Goal: Transaction & Acquisition: Purchase product/service

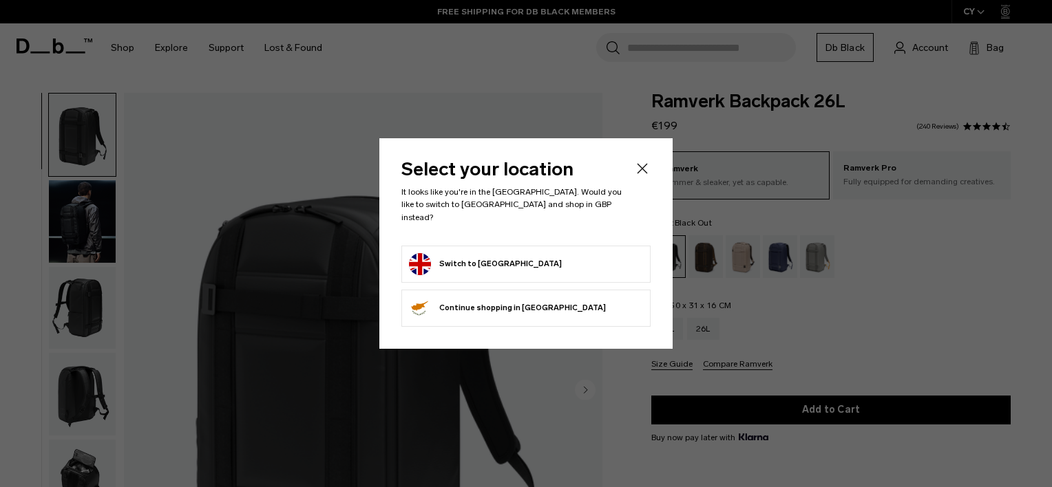
click at [531, 263] on form "Switch to [GEOGRAPHIC_DATA]" at bounding box center [526, 264] width 234 height 22
click at [637, 177] on icon "Close" at bounding box center [642, 168] width 17 height 17
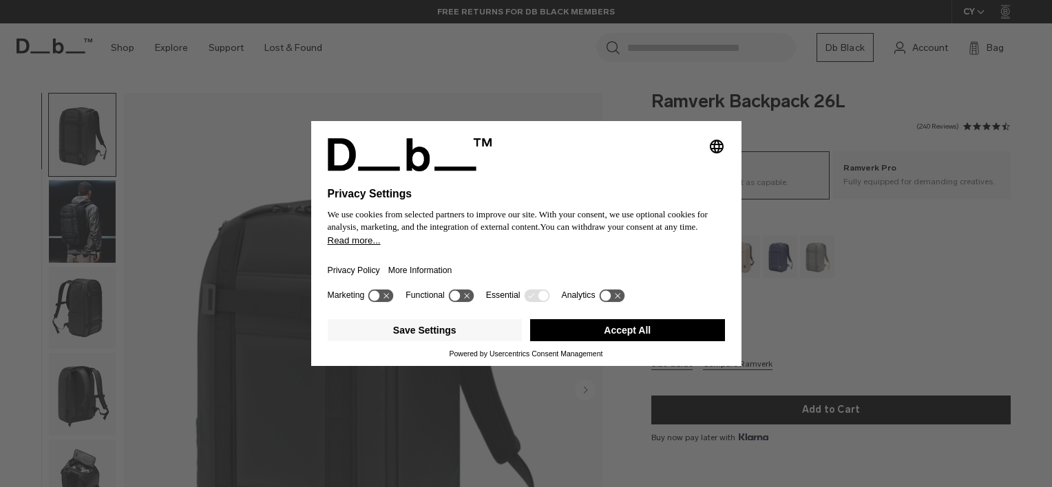
click at [646, 335] on button "Accept All" at bounding box center [627, 330] width 195 height 22
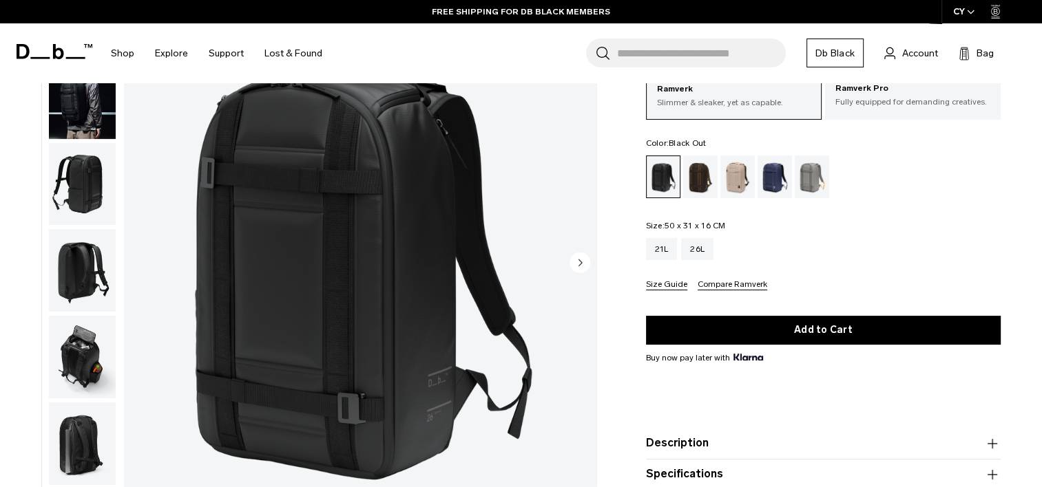
scroll to position [156, 0]
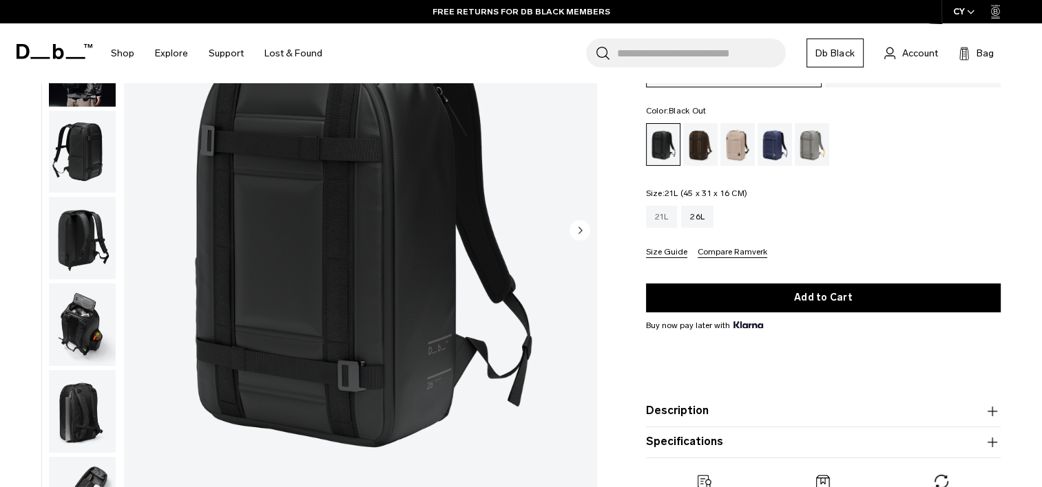
click at [661, 215] on div "21L" at bounding box center [662, 217] width 32 height 22
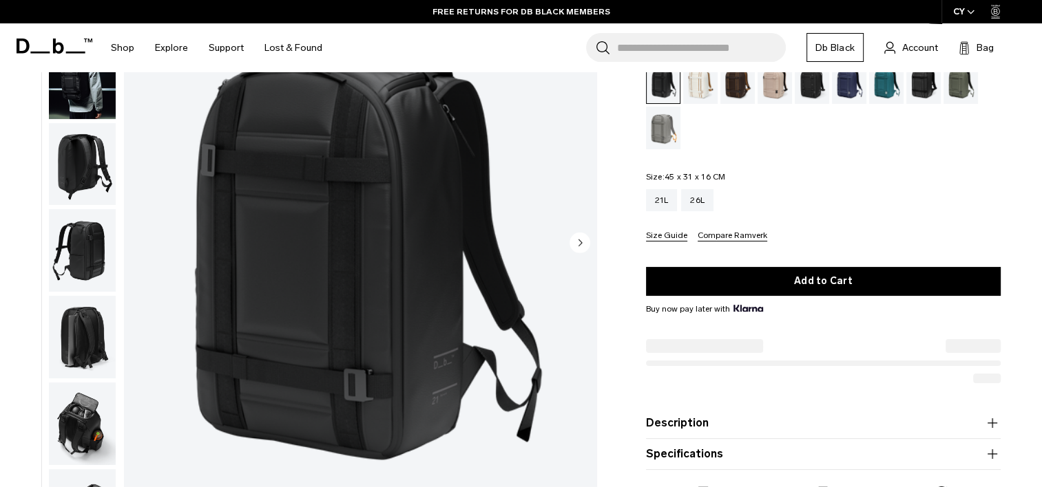
click at [583, 240] on circle "Next slide" at bounding box center [579, 242] width 21 height 21
click at [581, 242] on icon "Next slide" at bounding box center [579, 242] width 3 height 6
click at [575, 292] on img "3 / 8" at bounding box center [360, 244] width 472 height 590
click at [0, 0] on ul at bounding box center [0, 0] width 0 height 0
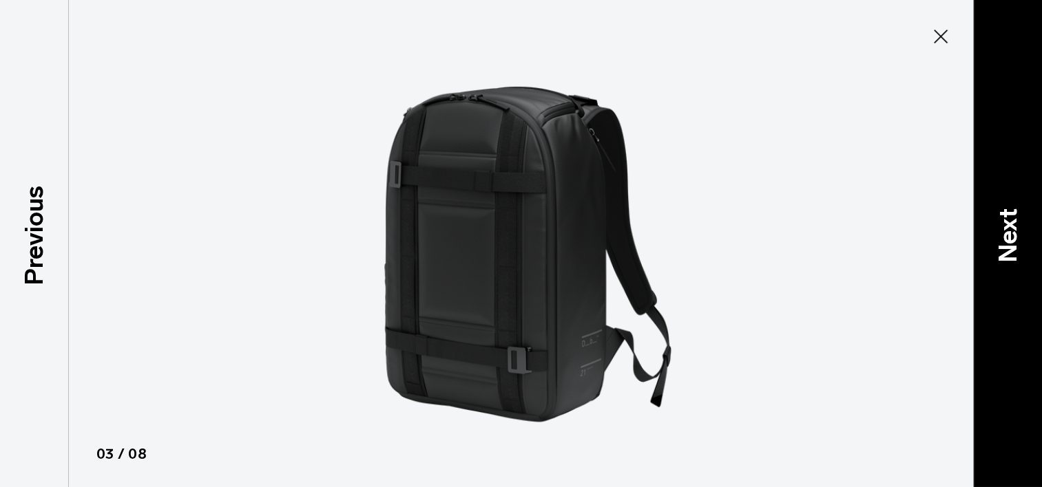
drag, startPoint x: 1044, startPoint y: 54, endPoint x: 1040, endPoint y: 30, distance: 23.8
click at [1040, 30] on div "Next" at bounding box center [1007, 243] width 69 height 487
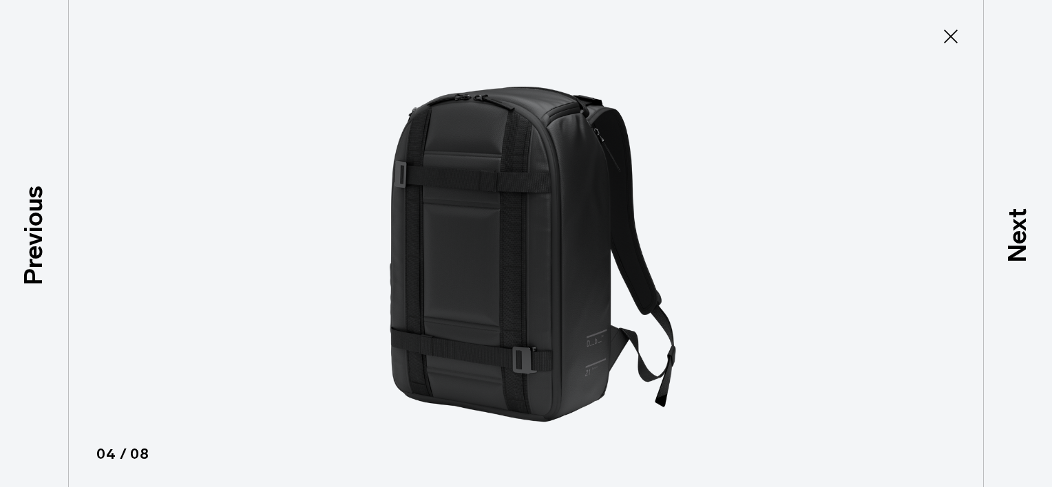
click at [788, 262] on ul at bounding box center [526, 243] width 1052 height 487
click at [948, 33] on icon at bounding box center [951, 36] width 22 height 22
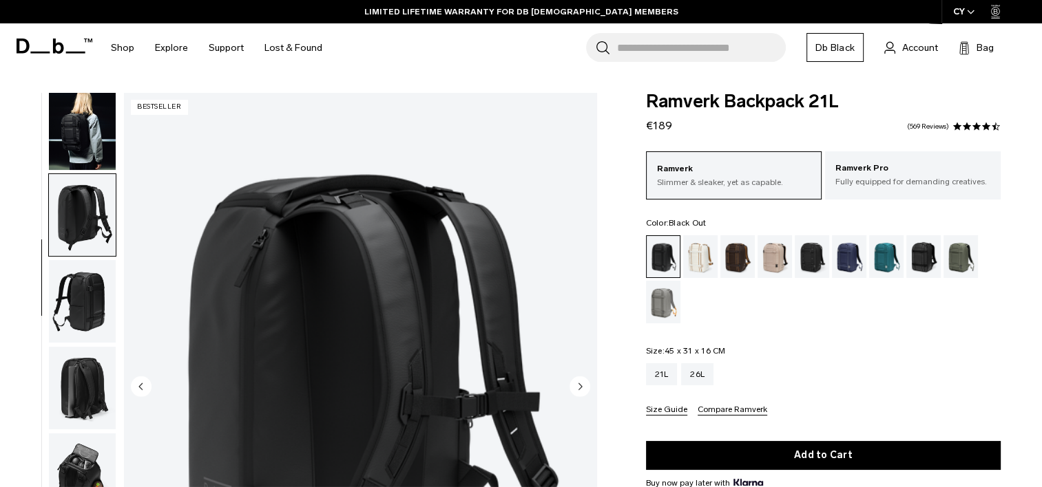
click at [581, 385] on circle "Next slide" at bounding box center [579, 386] width 21 height 21
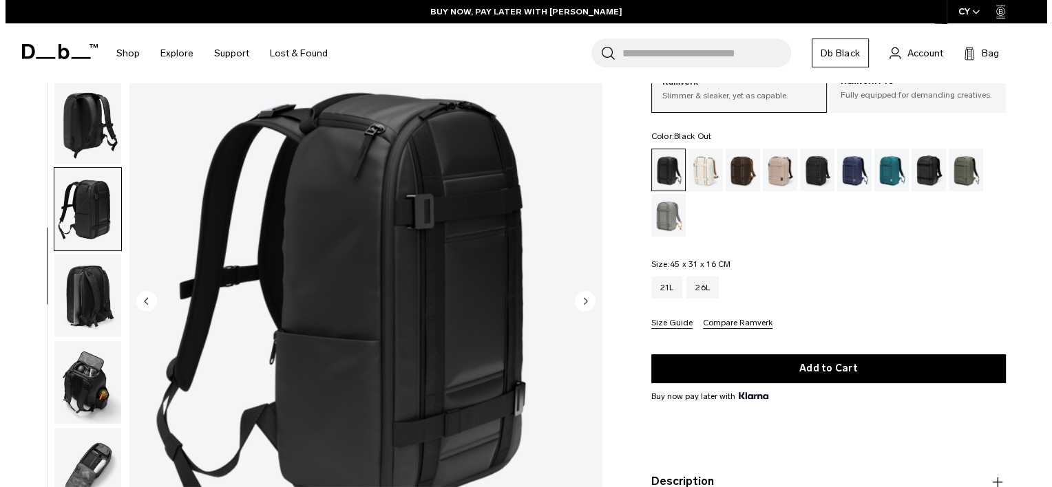
scroll to position [100, 0]
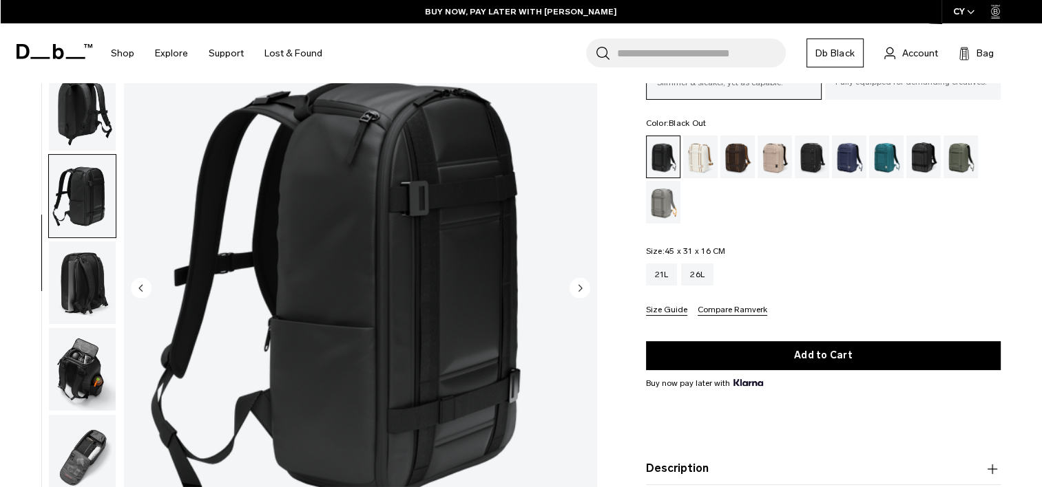
click at [579, 291] on circle "Next slide" at bounding box center [579, 288] width 21 height 21
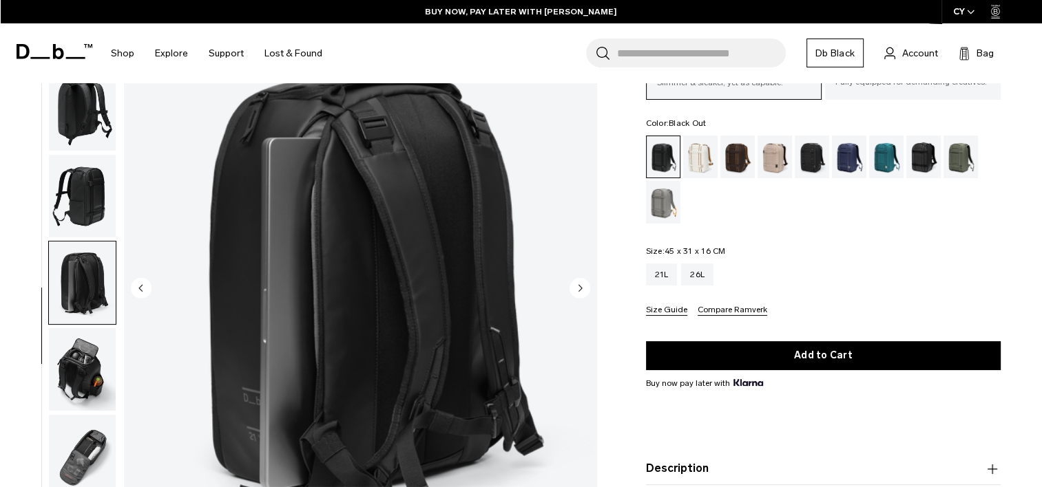
click at [579, 291] on circle "Next slide" at bounding box center [579, 288] width 21 height 21
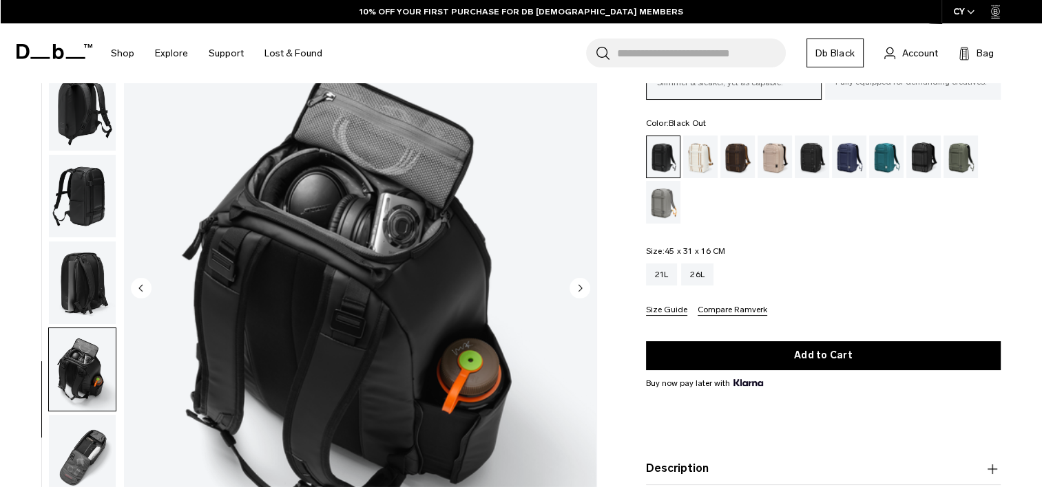
click at [579, 291] on circle "Next slide" at bounding box center [579, 288] width 21 height 21
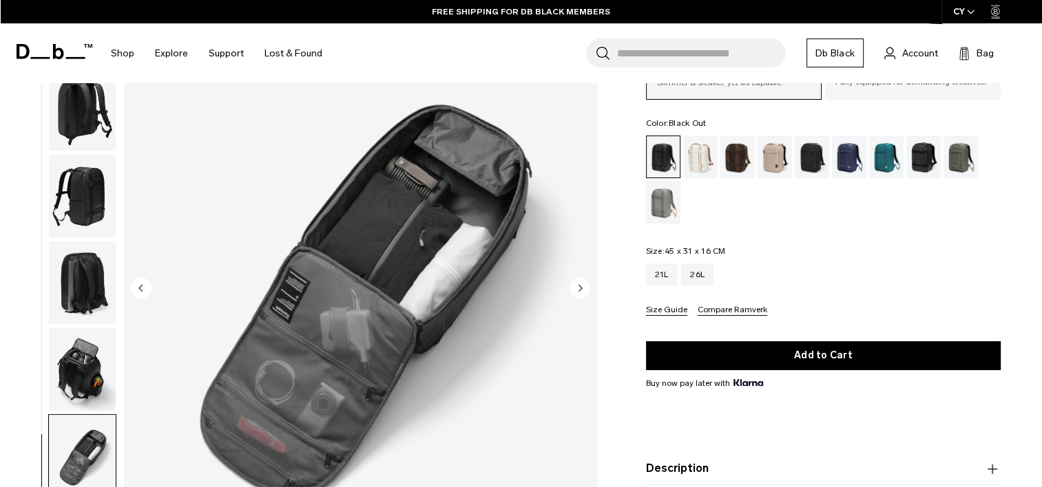
click at [579, 291] on circle "Next slide" at bounding box center [579, 288] width 21 height 21
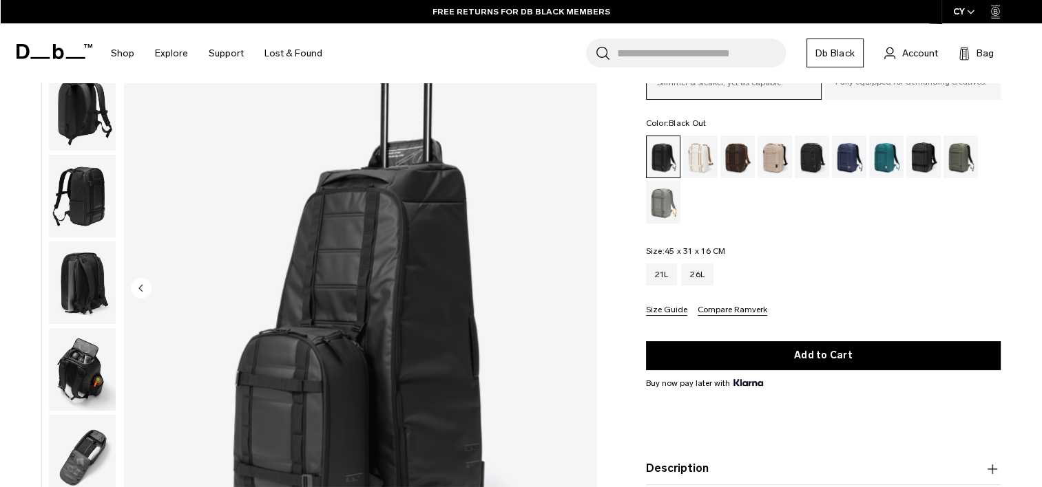
click at [579, 291] on img "8 / 8" at bounding box center [360, 290] width 472 height 590
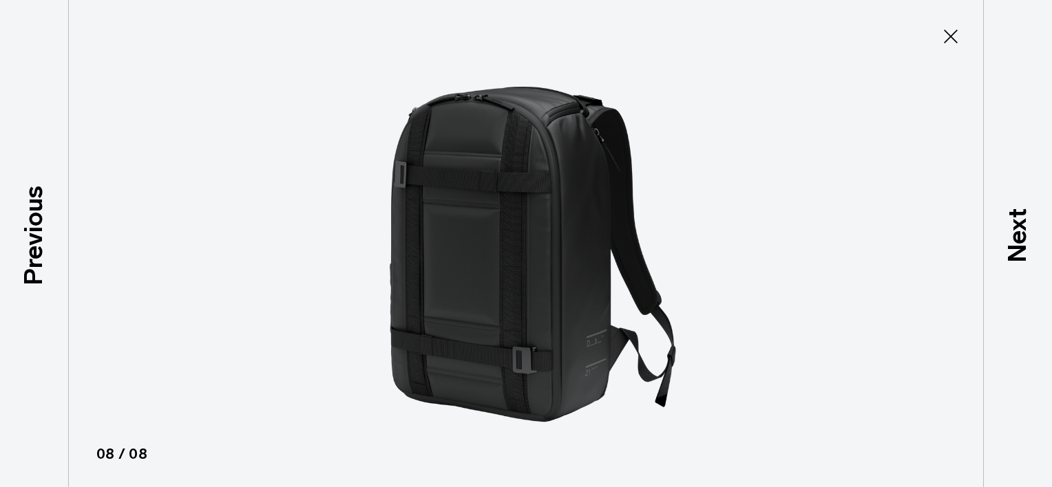
click at [579, 291] on ul at bounding box center [526, 243] width 1052 height 487
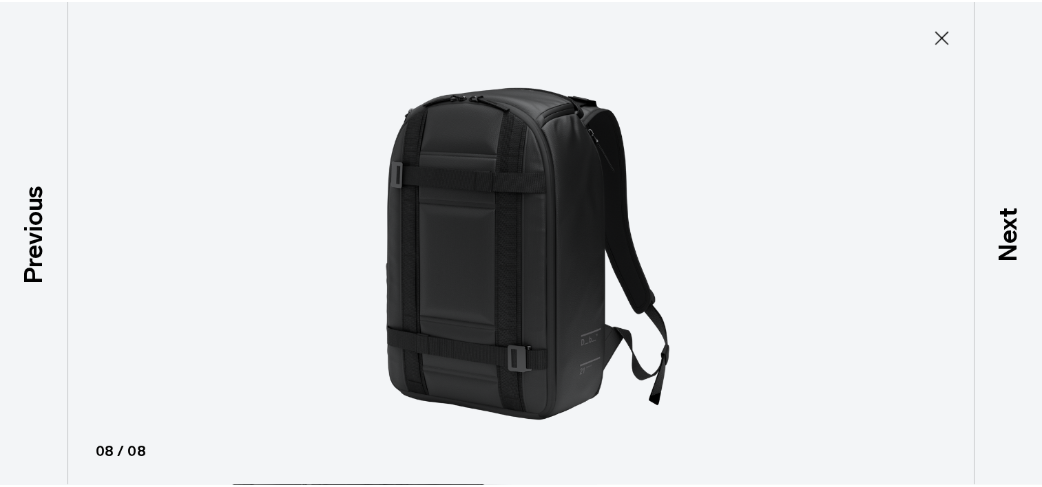
scroll to position [93, 0]
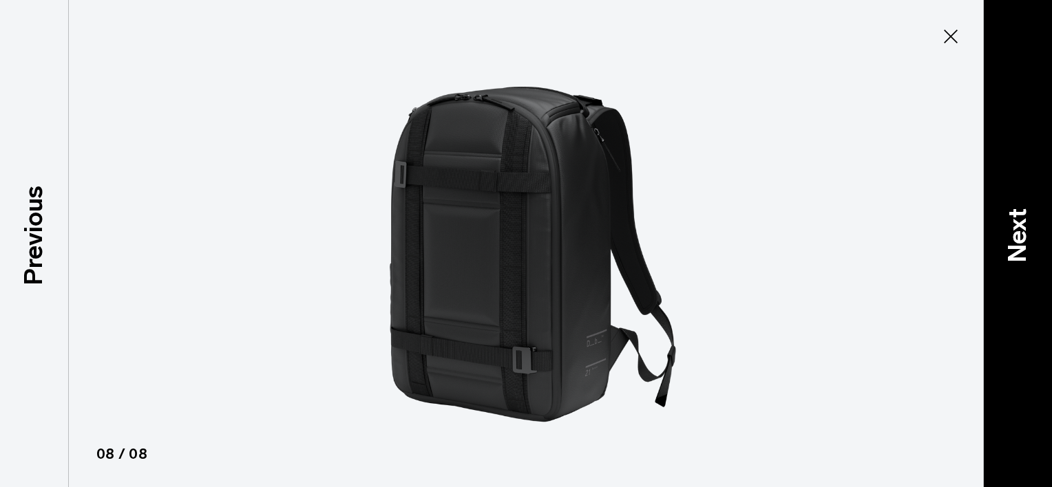
click at [1019, 255] on p "Next" at bounding box center [1017, 235] width 37 height 54
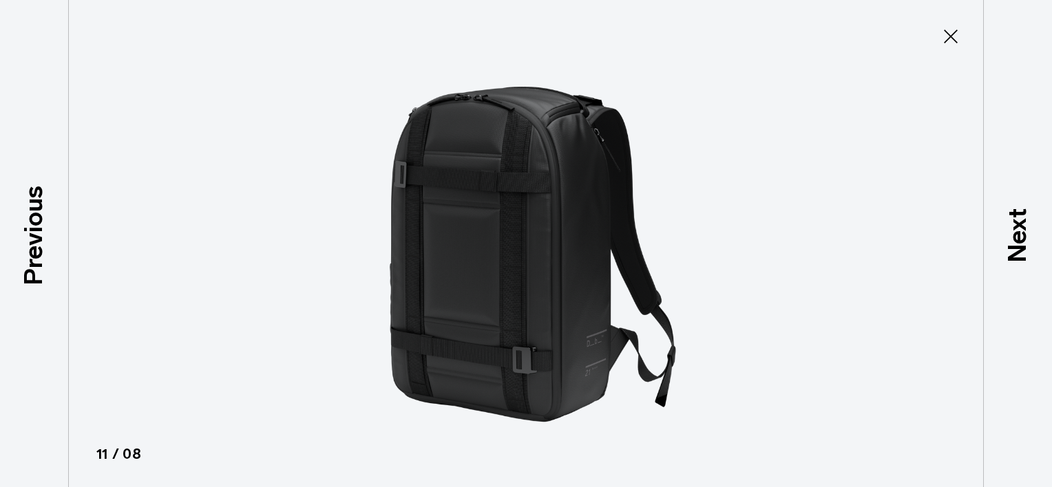
click at [942, 41] on icon at bounding box center [951, 36] width 22 height 22
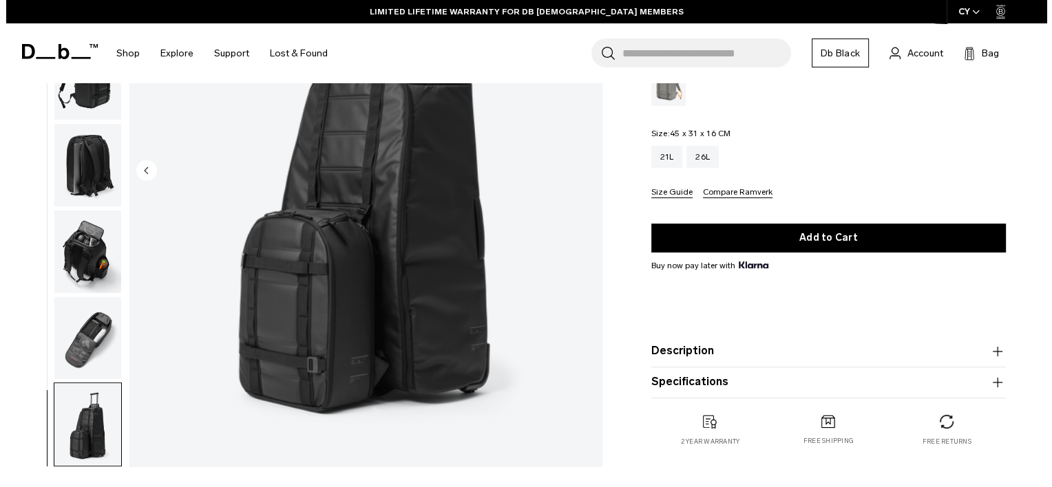
scroll to position [224, 0]
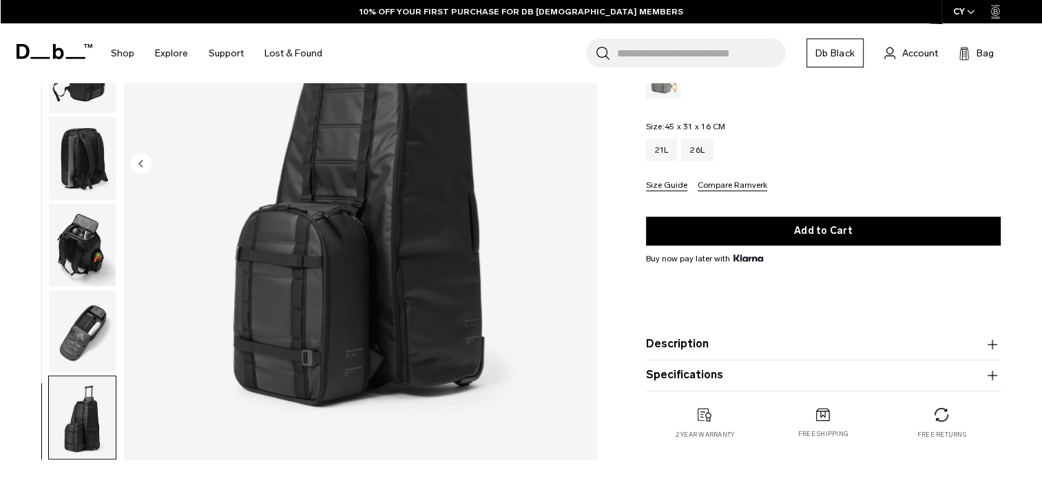
click at [972, 12] on icon "button" at bounding box center [971, 12] width 8 height 5
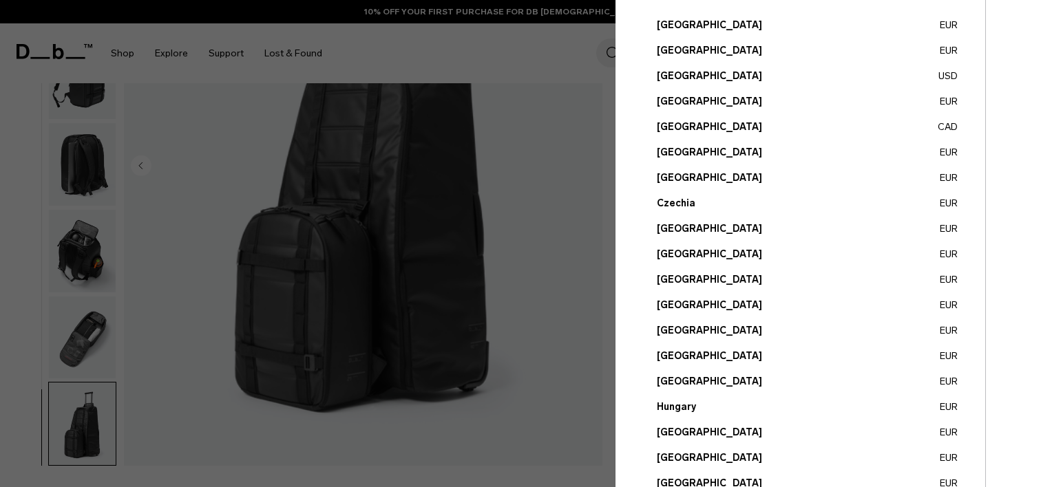
scroll to position [138, 0]
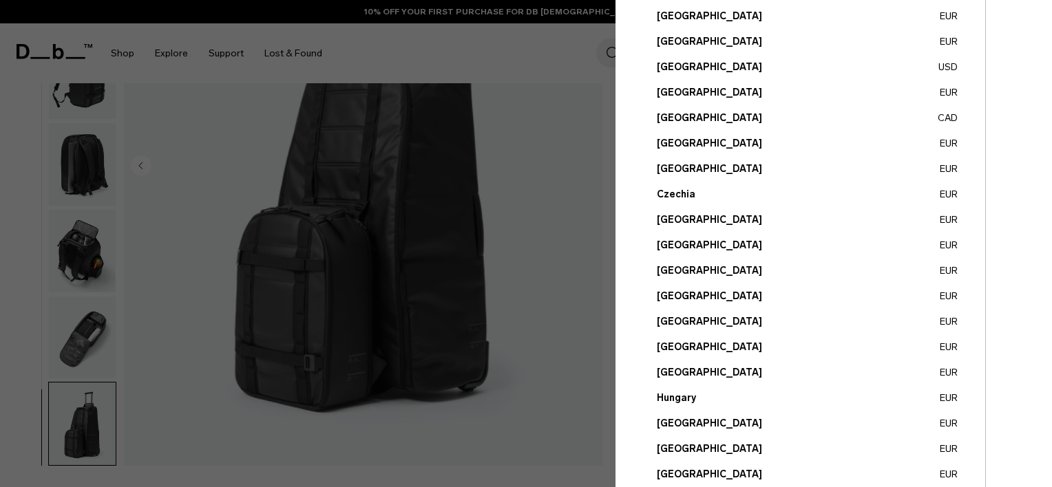
click at [675, 421] on button "Ireland EUR" at bounding box center [807, 424] width 301 height 14
click at [667, 423] on button "Ireland EUR" at bounding box center [807, 424] width 301 height 14
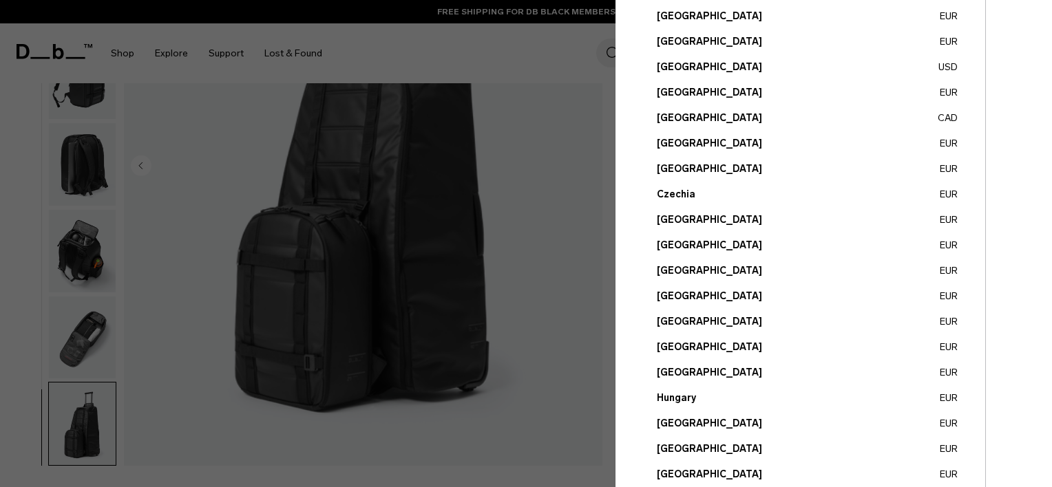
click at [667, 423] on button "Ireland EUR" at bounding box center [807, 424] width 301 height 14
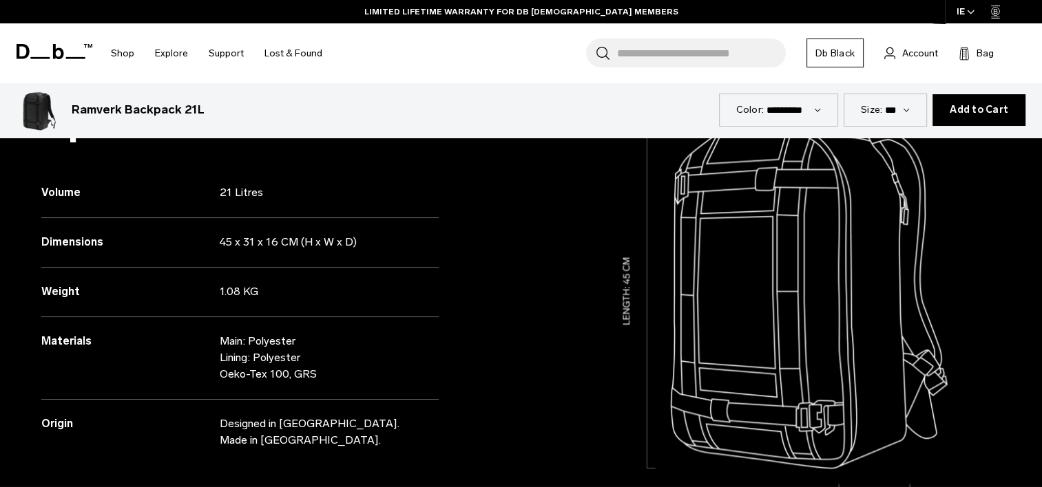
scroll to position [1215, 0]
